Goal: Navigation & Orientation: Find specific page/section

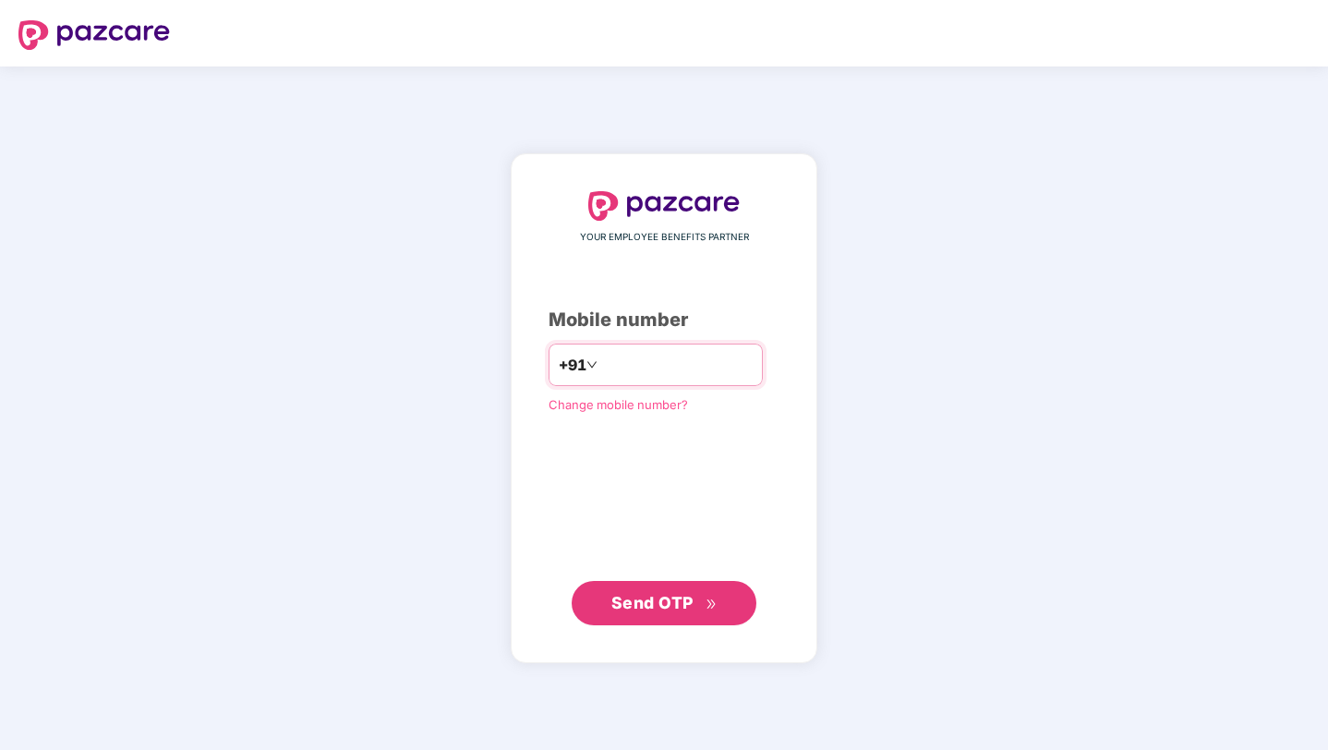
type input "**********"
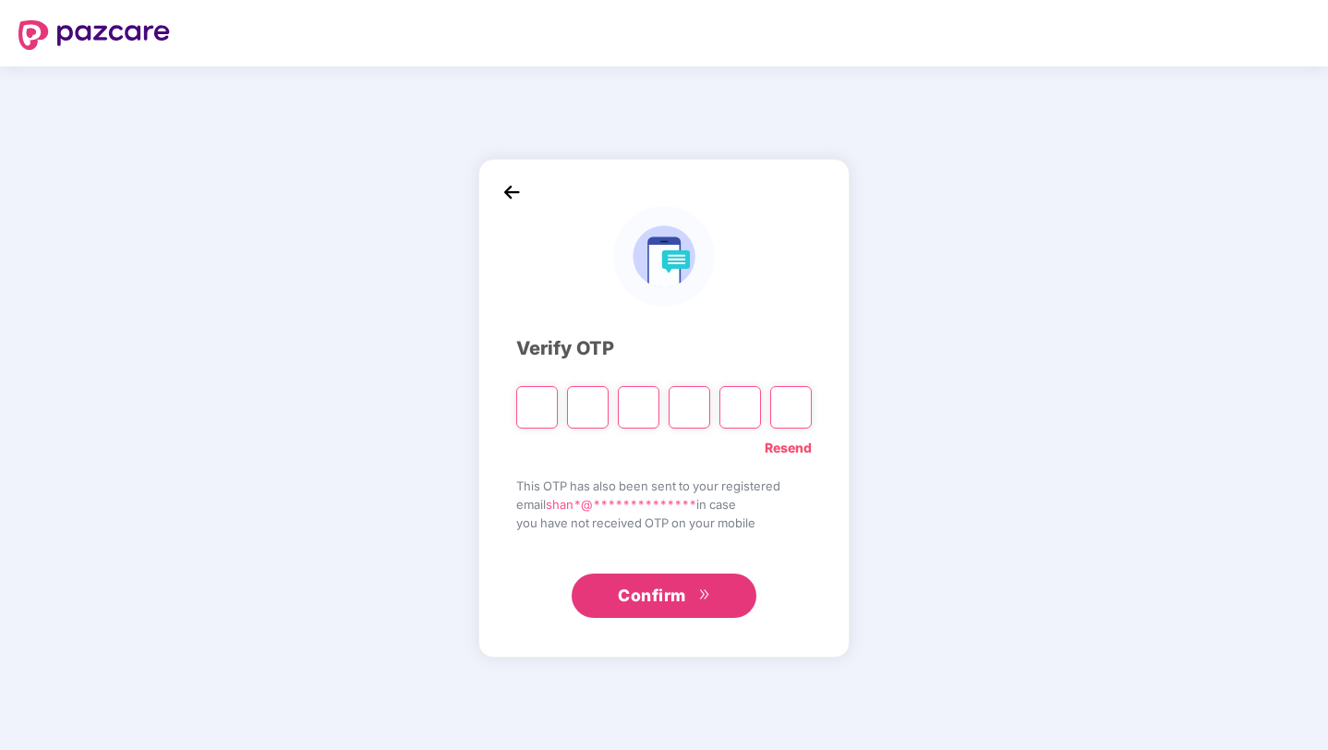
type input "*"
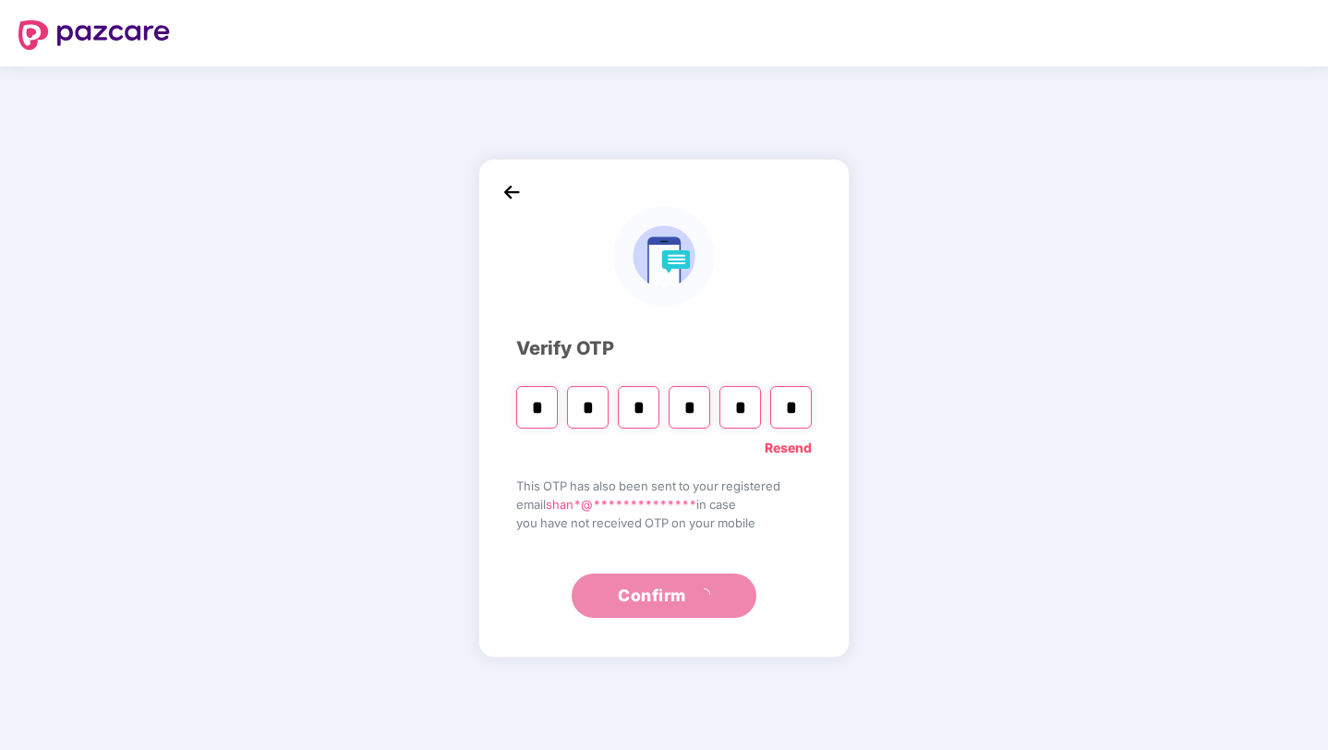
type input "*"
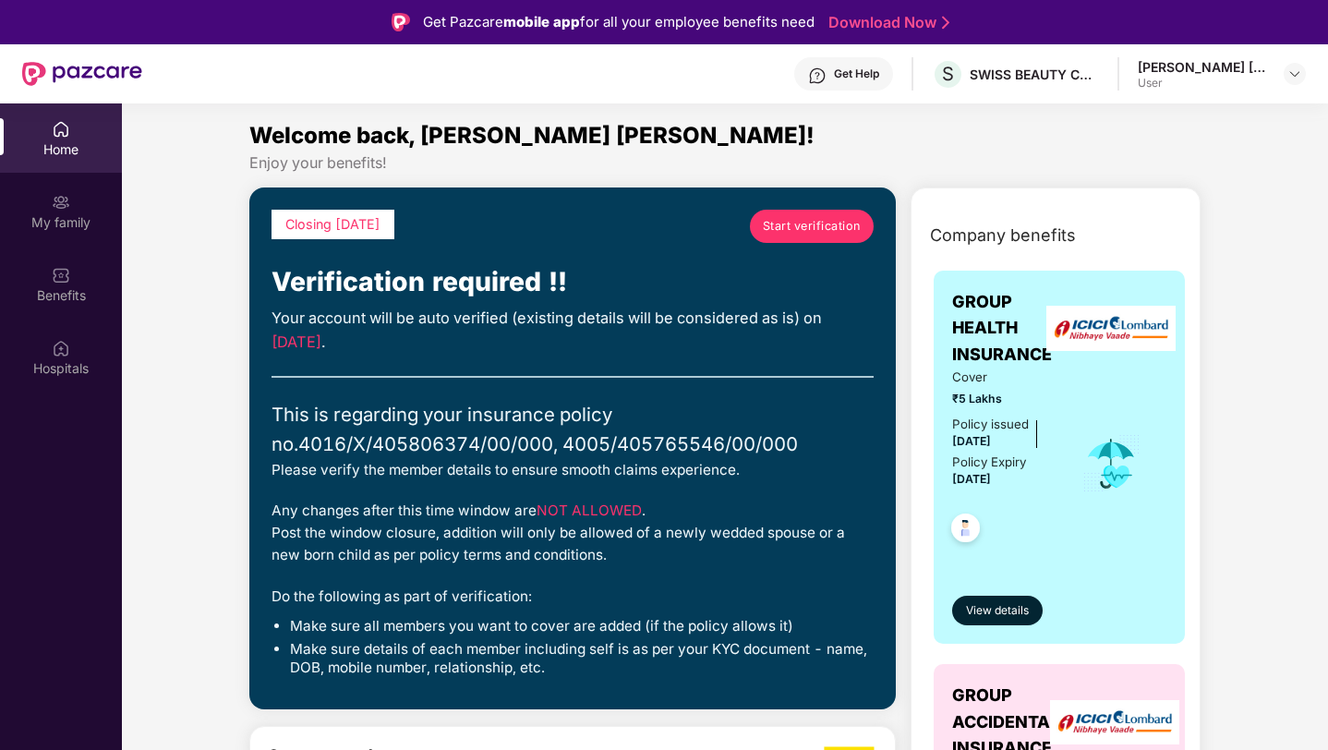
click at [848, 215] on link "Start verification" at bounding box center [812, 226] width 124 height 33
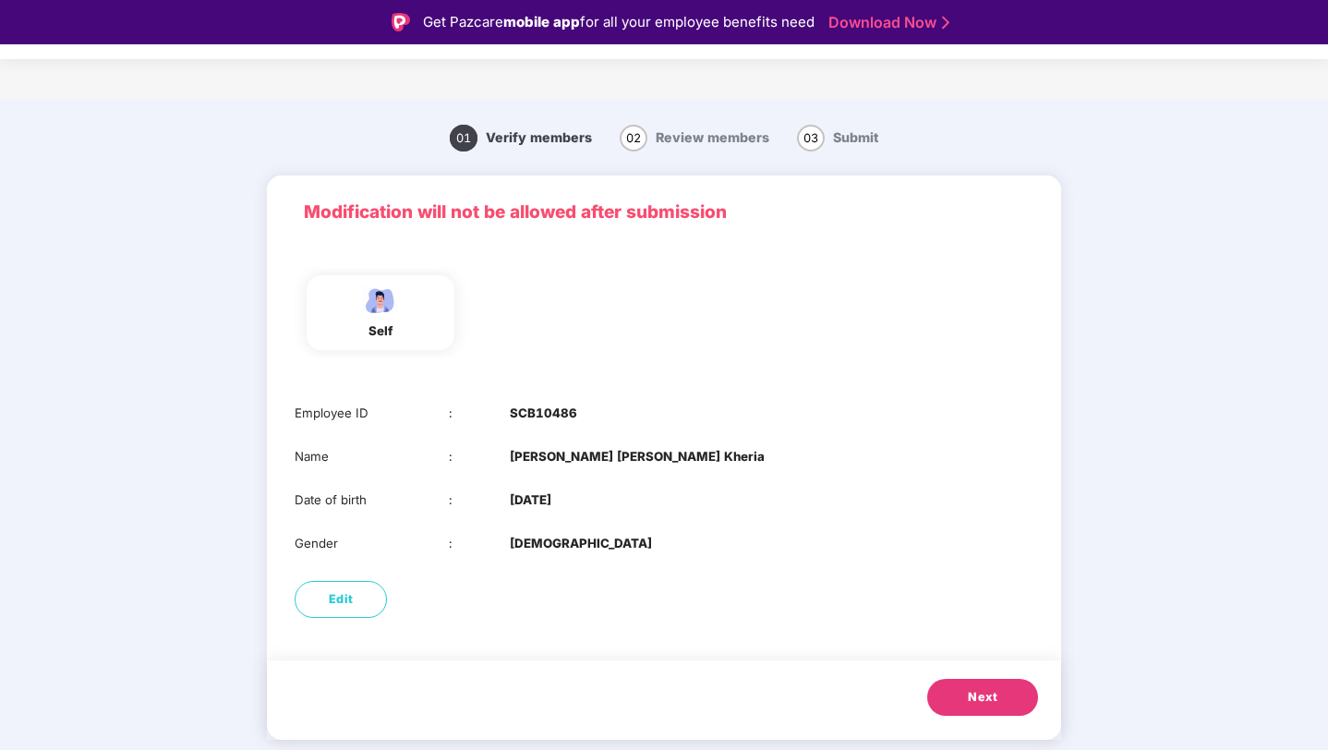
click at [966, 683] on button "Next" at bounding box center [982, 697] width 111 height 37
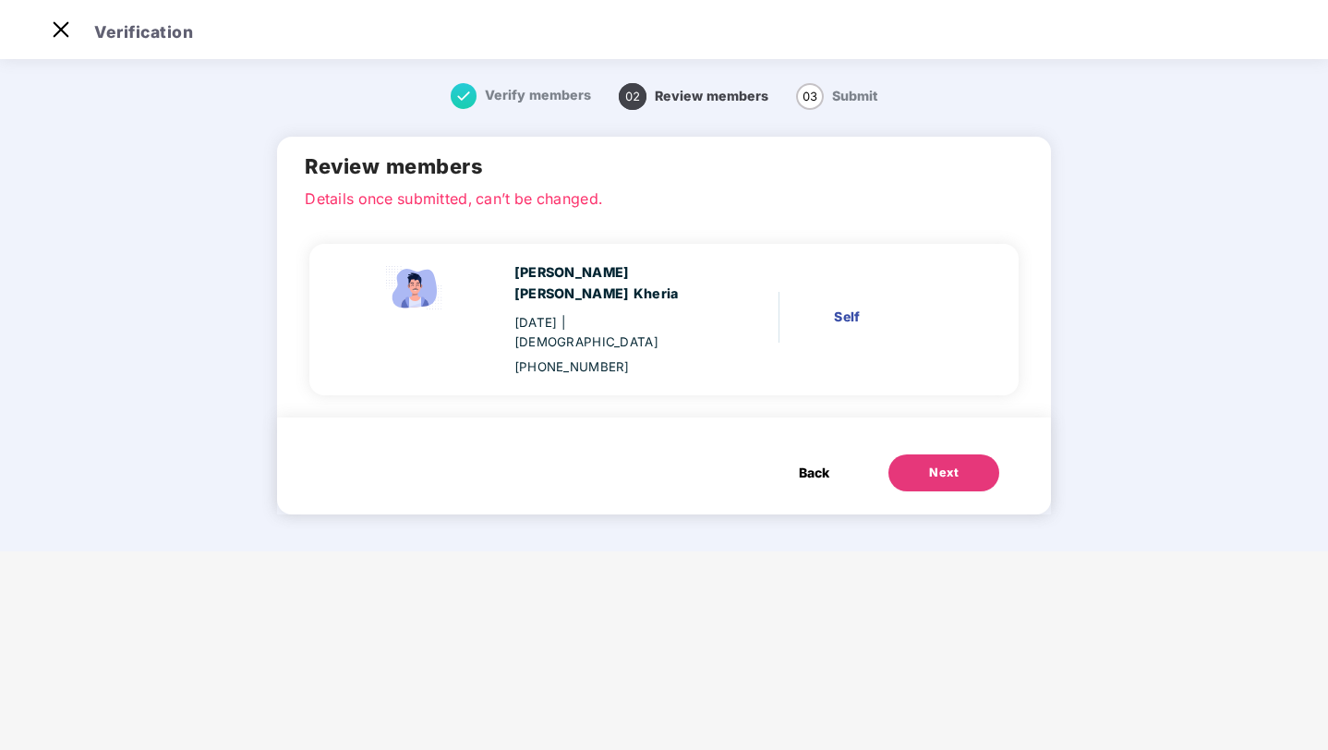
click at [929, 464] on div "Next" at bounding box center [944, 473] width 30 height 18
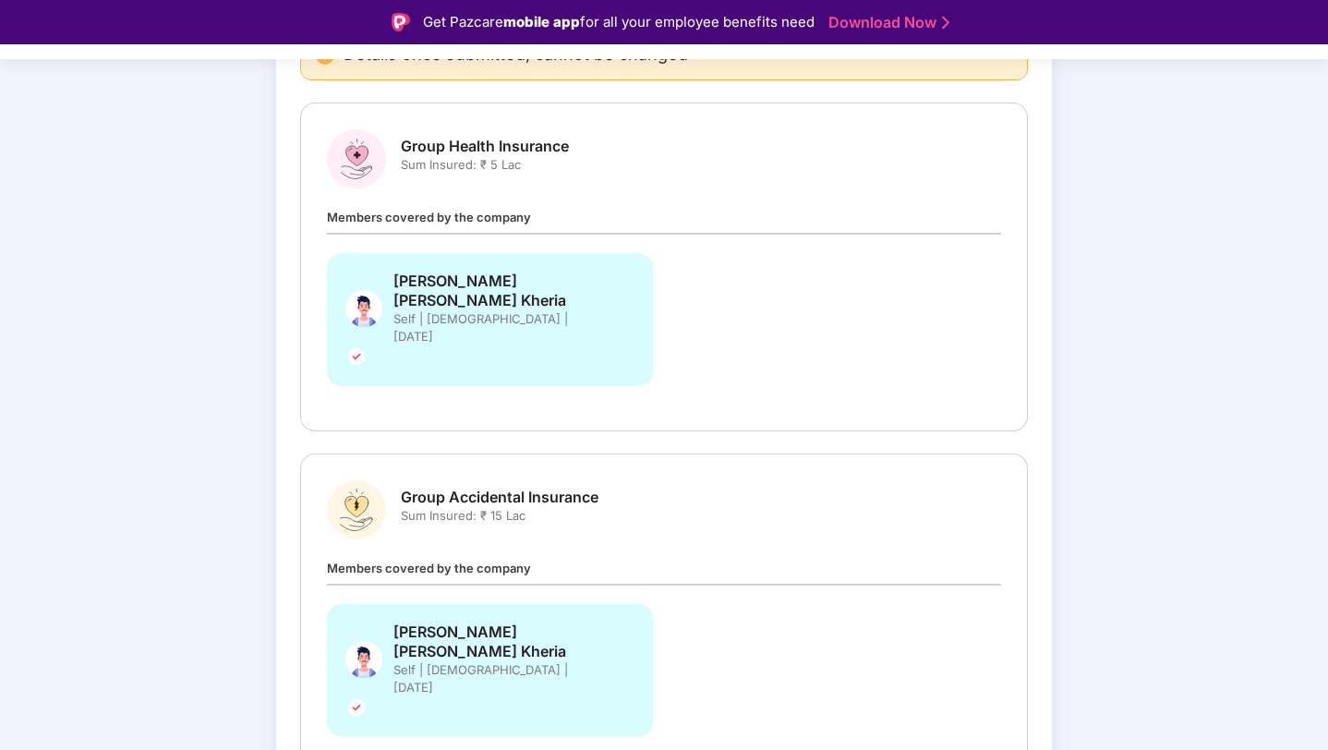
scroll to position [234, 0]
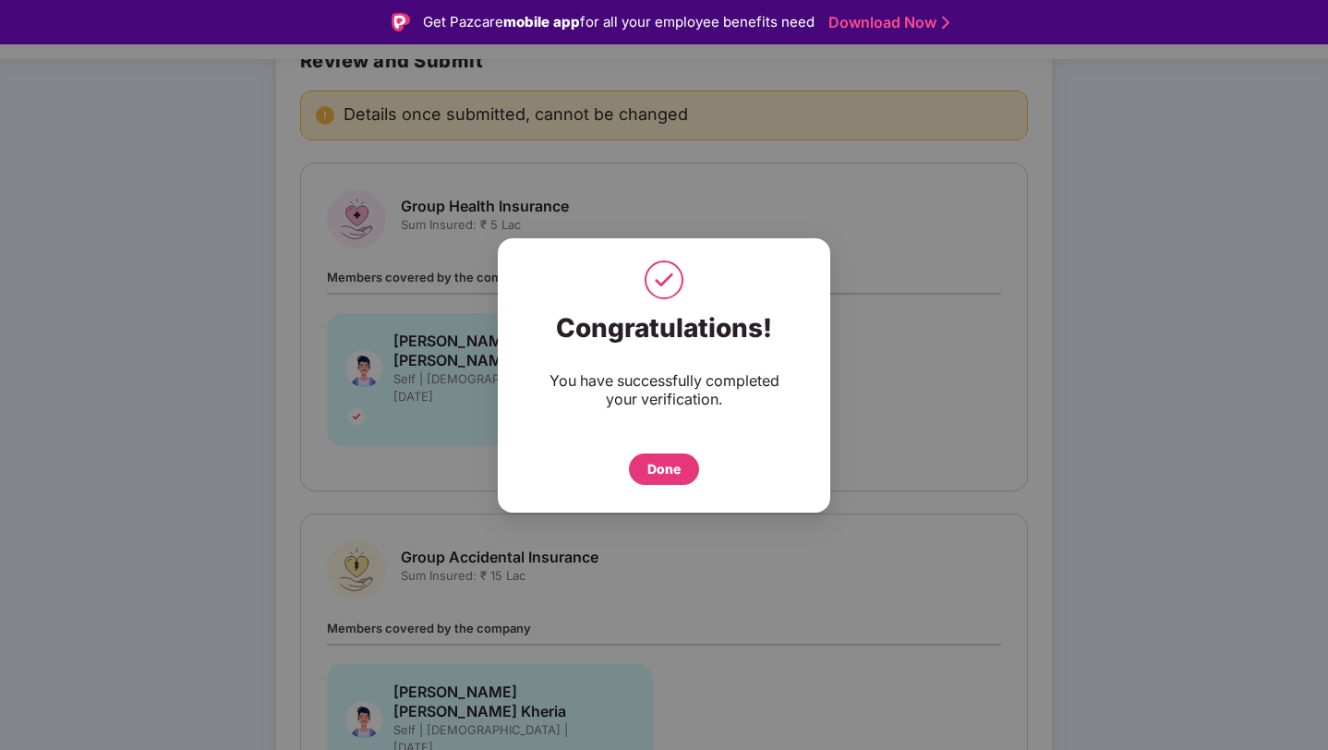
scroll to position [0, 0]
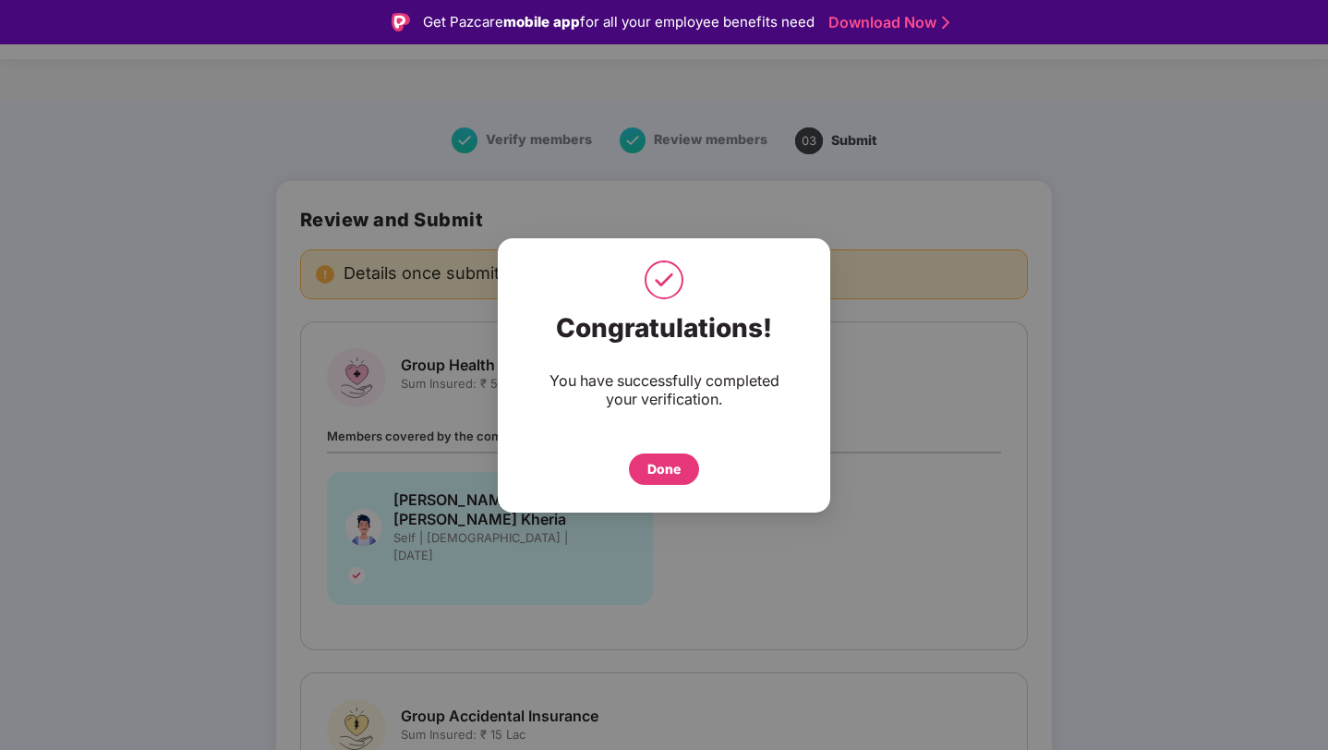
click at [691, 471] on div "Done" at bounding box center [664, 468] width 70 height 31
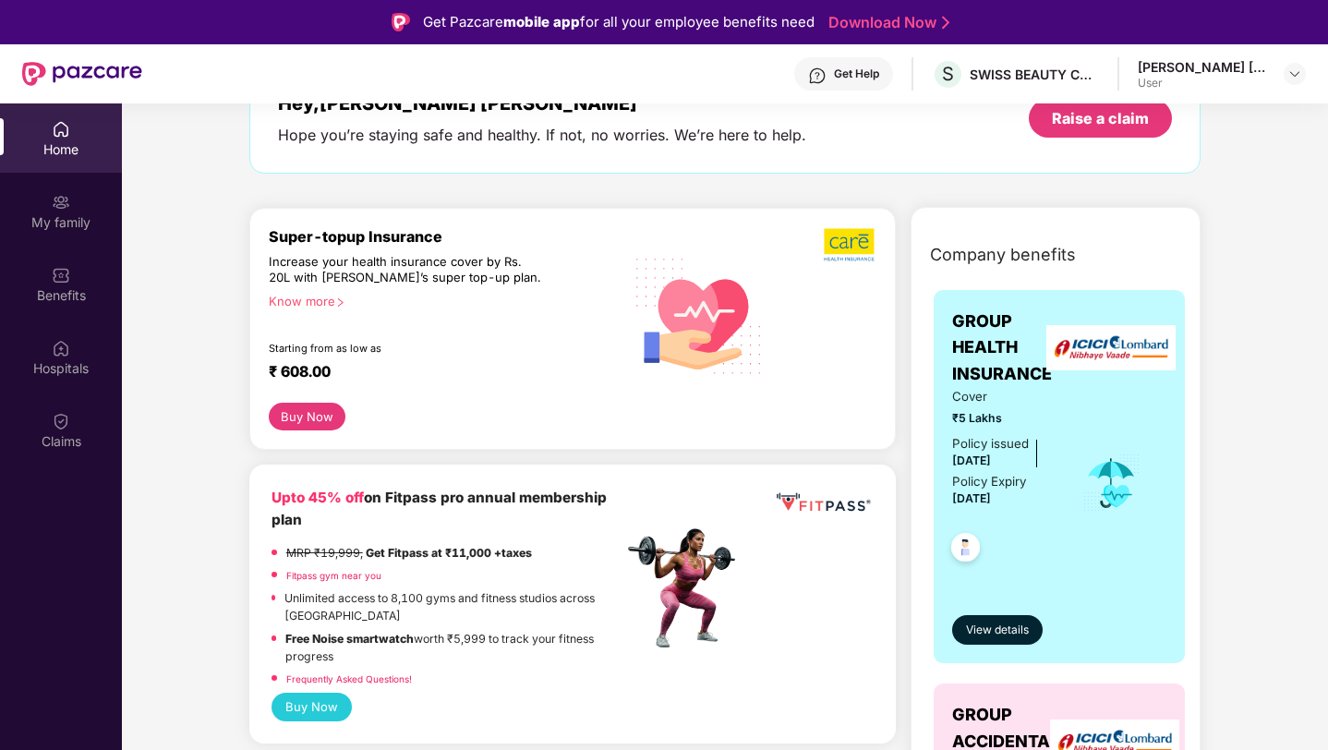
scroll to position [152, 0]
